Goal: Find specific page/section: Find specific page/section

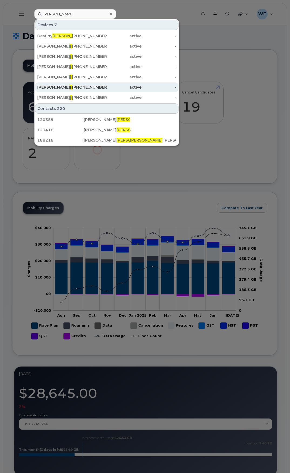
type input "[PERSON_NAME]"
click at [70, 86] on span "[PERSON_NAME]" at bounding box center [86, 87] width 33 height 5
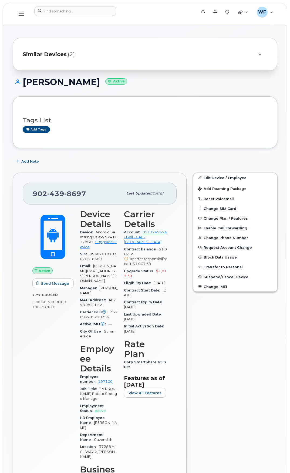
click at [99, 57] on div "Similar Devices (2)" at bounding box center [138, 54] width 230 height 13
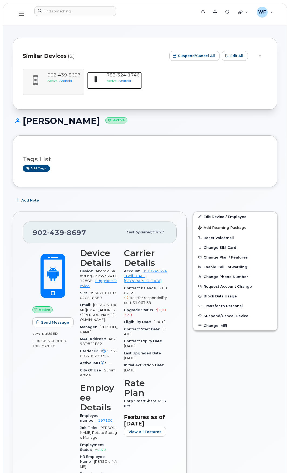
drag, startPoint x: 114, startPoint y: 80, endPoint x: 93, endPoint y: 107, distance: 34.4
click at [114, 80] on span "Active" at bounding box center [112, 81] width 10 height 4
